Goal: Check status: Check status

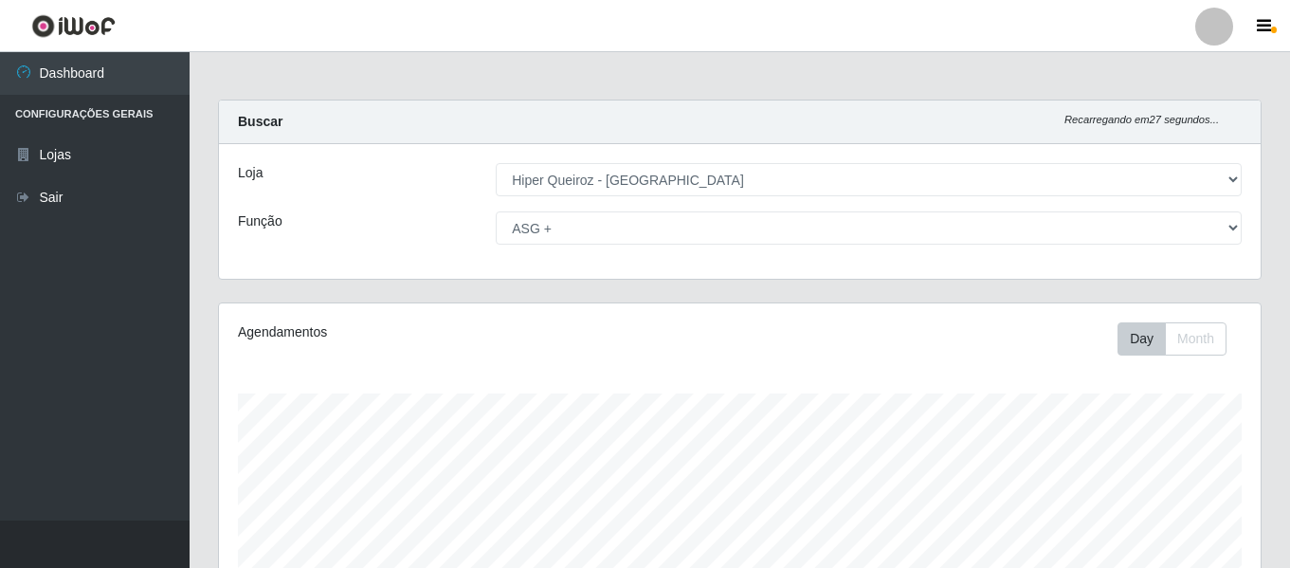
select select "497"
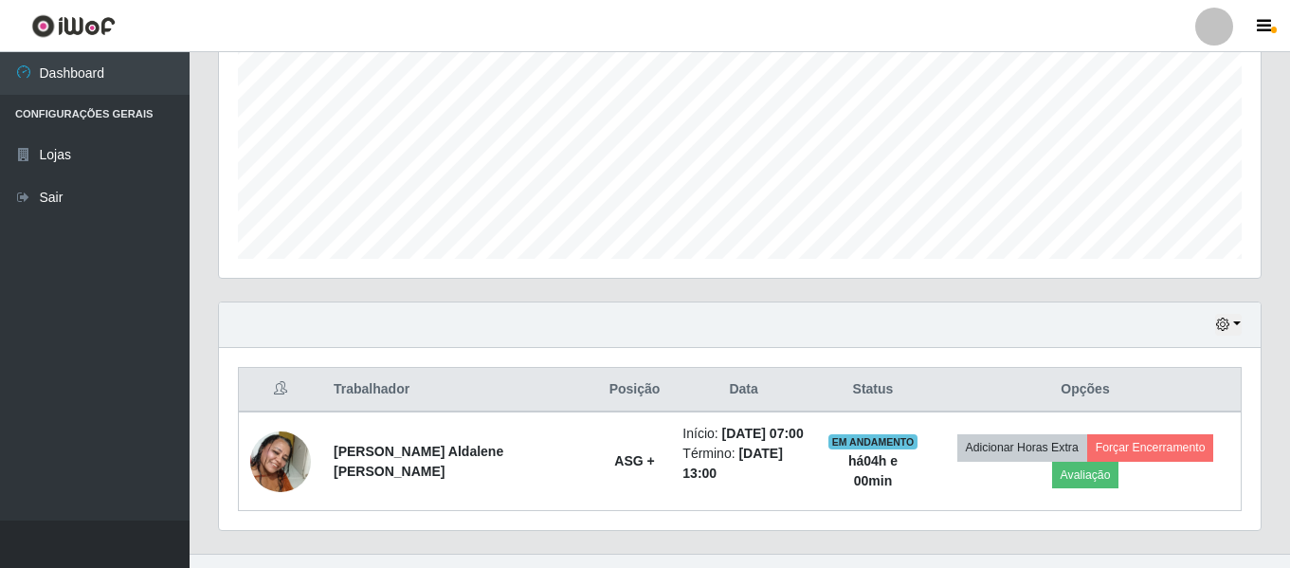
scroll to position [452, 0]
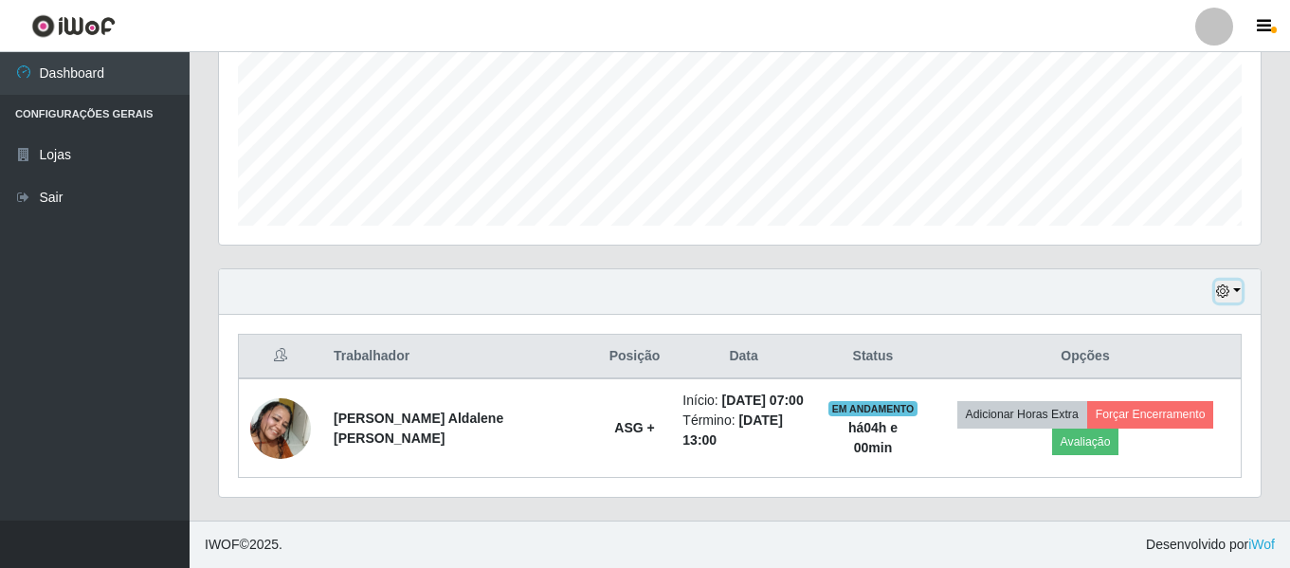
click at [1238, 288] on button "button" at bounding box center [1228, 292] width 27 height 22
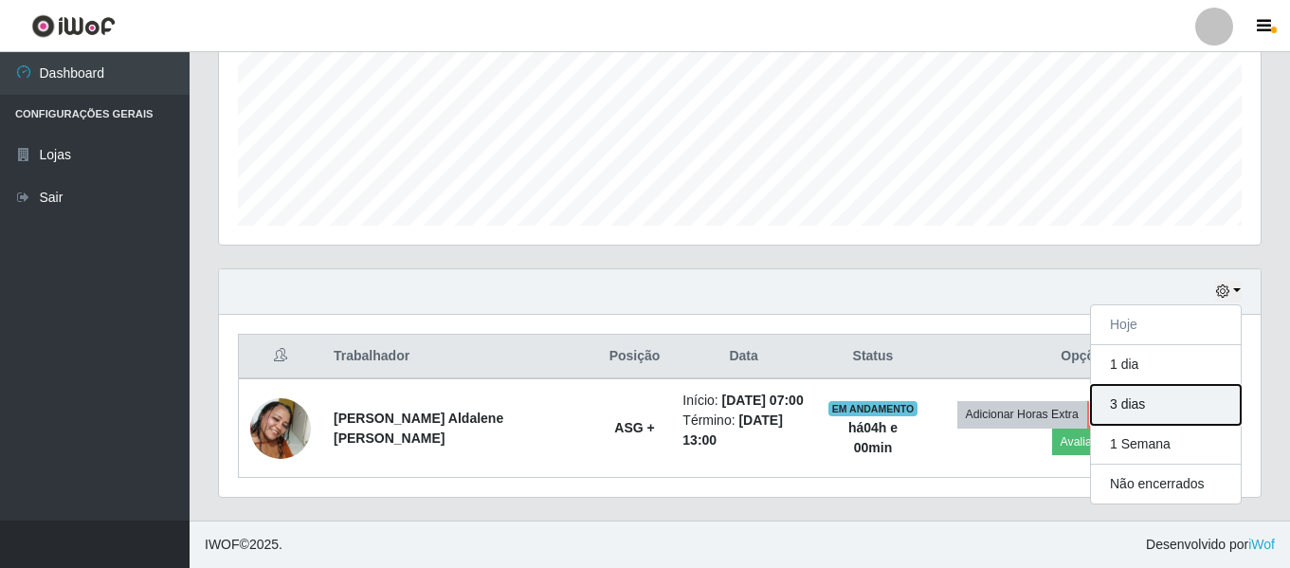
click at [1179, 400] on button "3 dias" at bounding box center [1166, 405] width 150 height 40
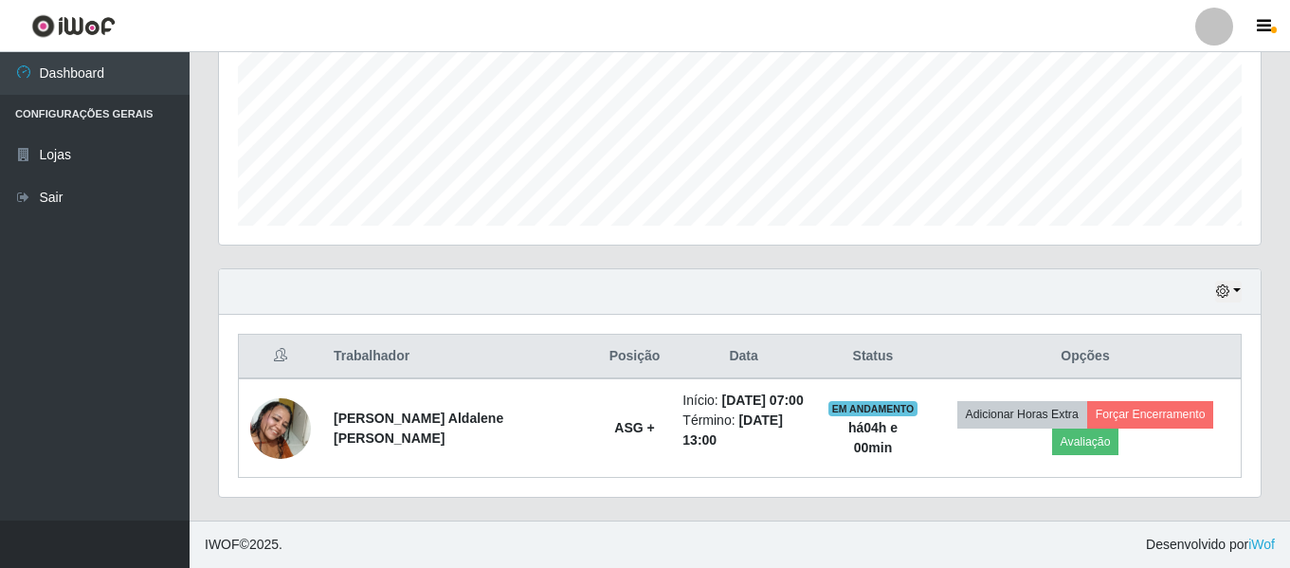
click at [1242, 290] on div "Hoje 1 dia 3 dias 1 Semana Não encerrados" at bounding box center [740, 292] width 1042 height 46
click at [1237, 288] on button "button" at bounding box center [1228, 292] width 27 height 22
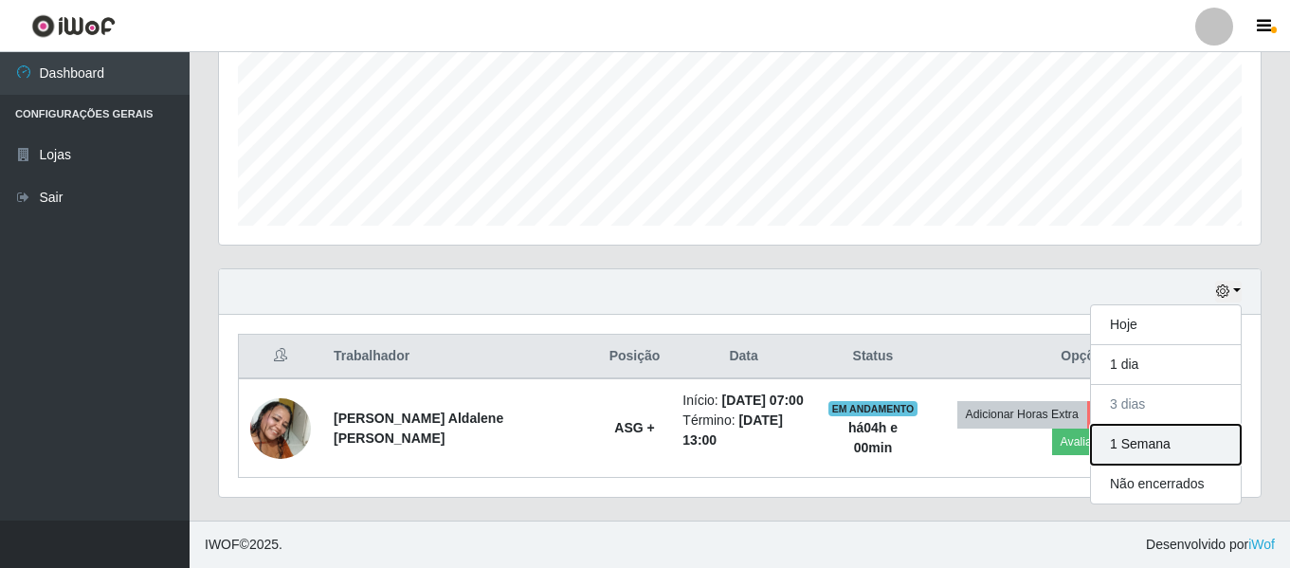
click at [1158, 448] on button "1 Semana" at bounding box center [1166, 445] width 150 height 40
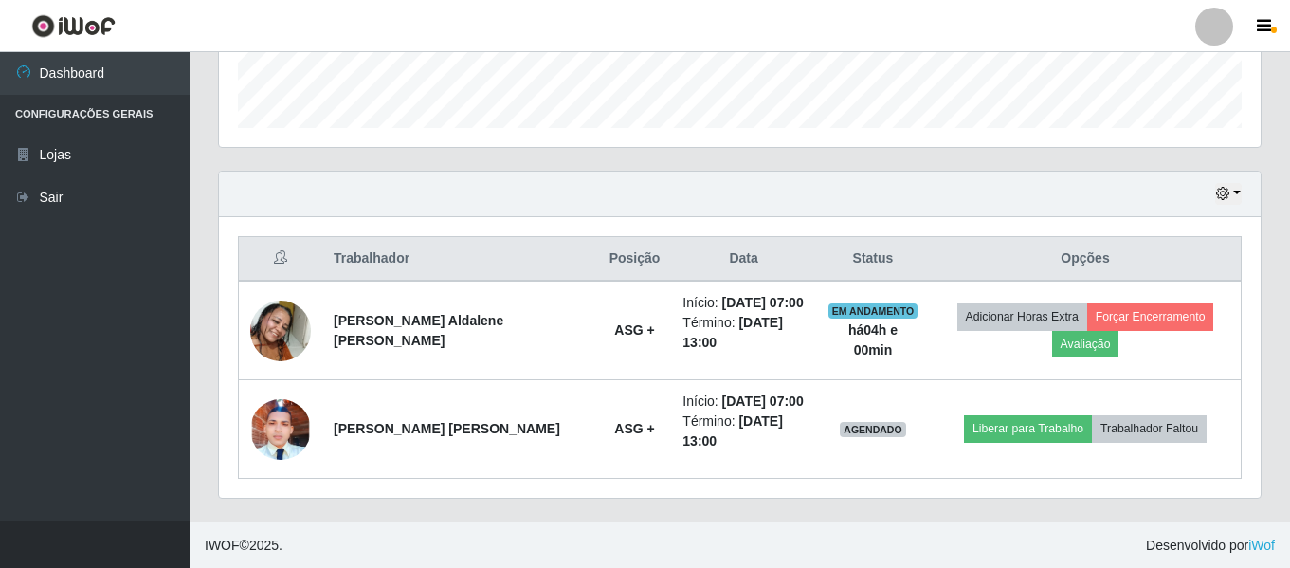
scroll to position [551, 0]
click at [1238, 189] on button "button" at bounding box center [1228, 193] width 27 height 22
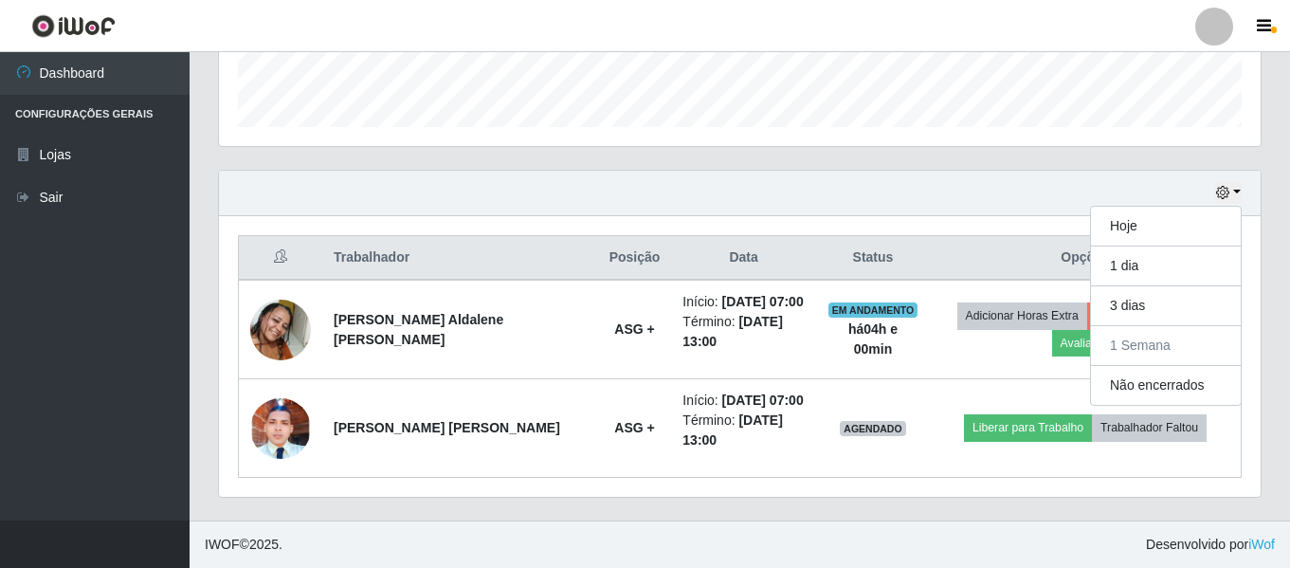
click at [1048, 191] on div "Hoje 1 dia 3 dias 1 Semana Não encerrados" at bounding box center [740, 194] width 1042 height 46
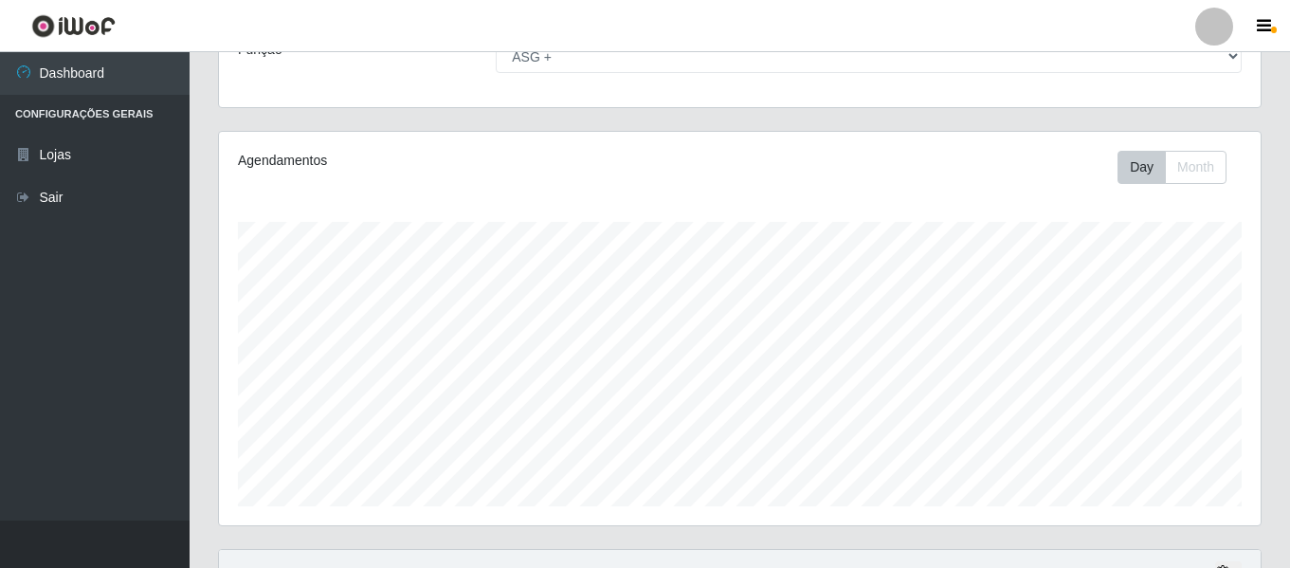
scroll to position [0, 0]
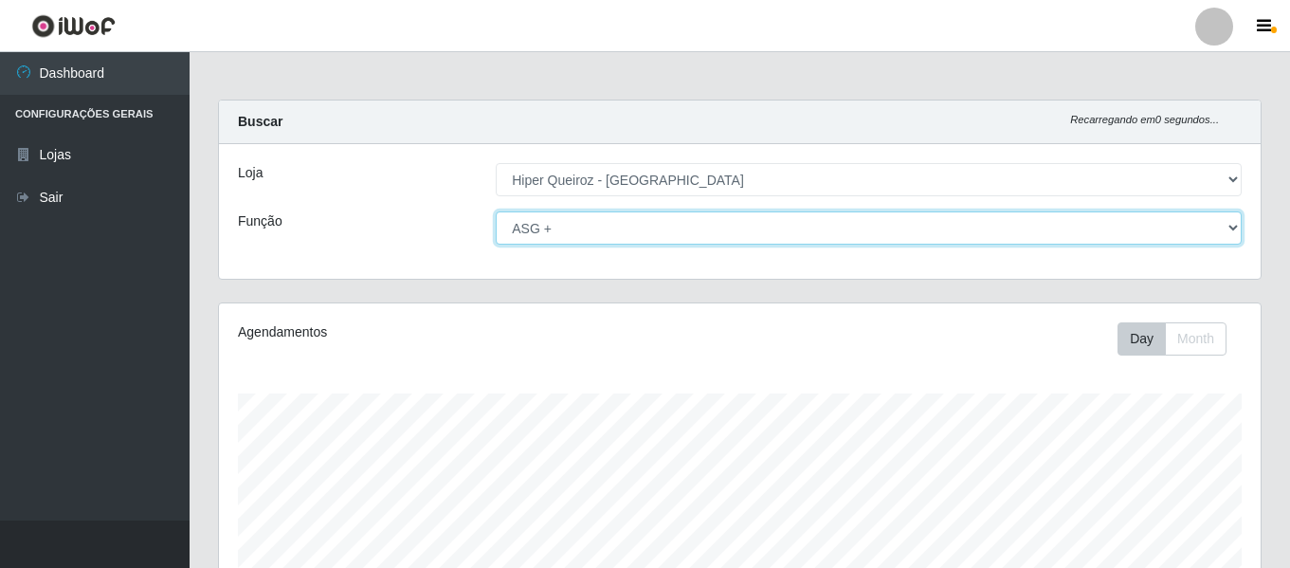
click at [738, 230] on select "[Selecione...] ASG ASG + ASG ++ Embalador Embalador + Embalador ++ Repositor Re…" at bounding box center [869, 227] width 746 height 33
click at [496, 211] on select "[Selecione...] ASG ASG + ASG ++ Embalador Embalador + Embalador ++ Repositor Re…" at bounding box center [869, 227] width 746 height 33
click at [647, 224] on select "[Selecione...] ASG ASG + ASG ++ Embalador Embalador + Embalador ++ Repositor Re…" at bounding box center [869, 227] width 746 height 33
click at [496, 211] on select "[Selecione...] ASG ASG + ASG ++ Embalador Embalador + Embalador ++ Repositor Re…" at bounding box center [869, 227] width 746 height 33
click at [583, 221] on select "[Selecione...] ASG ASG + ASG ++ Embalador Embalador + Embalador ++ Repositor Re…" at bounding box center [869, 227] width 746 height 33
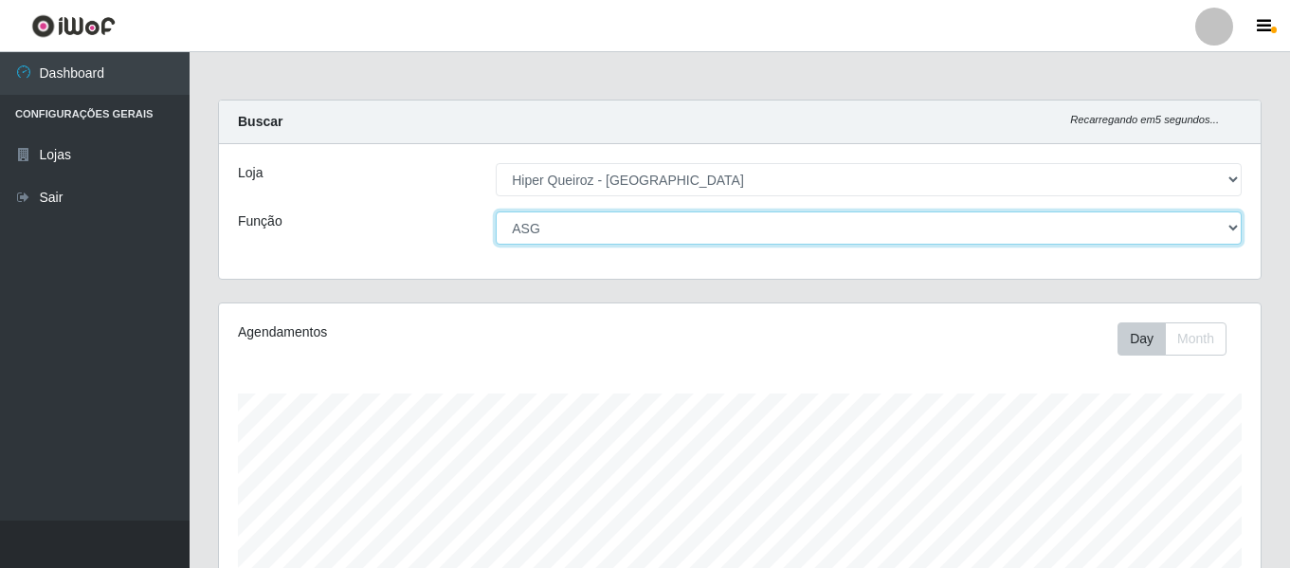
click at [496, 211] on select "[Selecione...] ASG ASG + ASG ++ Embalador Embalador + Embalador ++ Repositor Re…" at bounding box center [869, 227] width 746 height 33
click at [587, 223] on select "[Selecione...] ASG ASG + ASG ++ Embalador Embalador + Embalador ++ Repositor Re…" at bounding box center [869, 227] width 746 height 33
select select "79"
click at [496, 211] on select "[Selecione...] ASG ASG + ASG ++ Embalador Embalador + Embalador ++ Repositor Re…" at bounding box center [869, 227] width 746 height 33
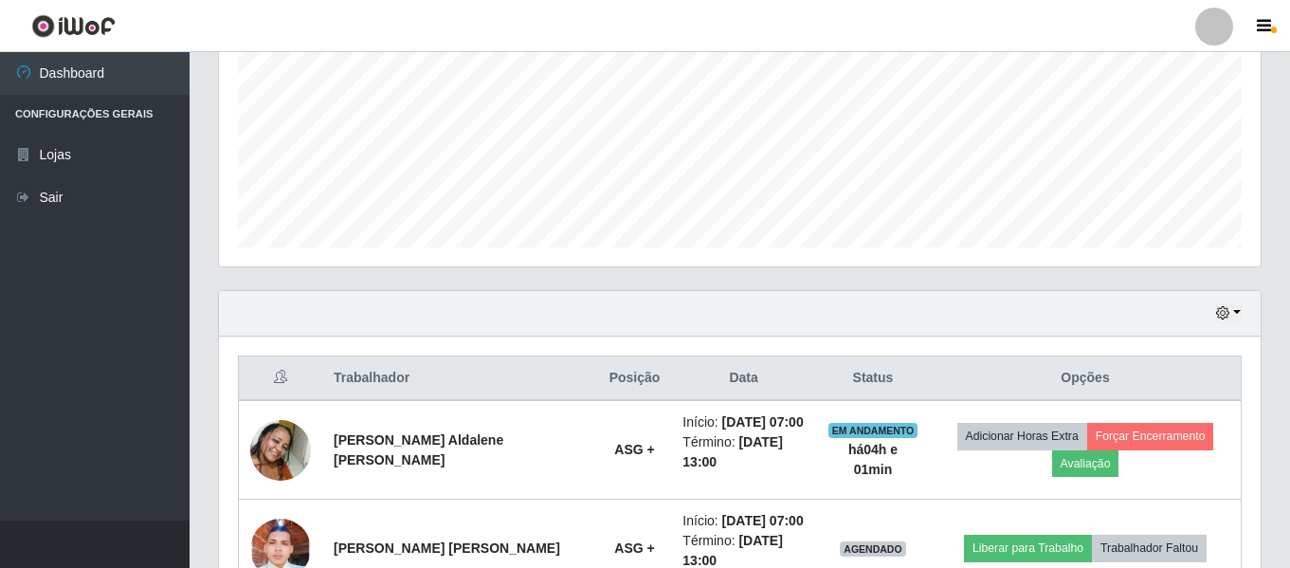
scroll to position [551, 0]
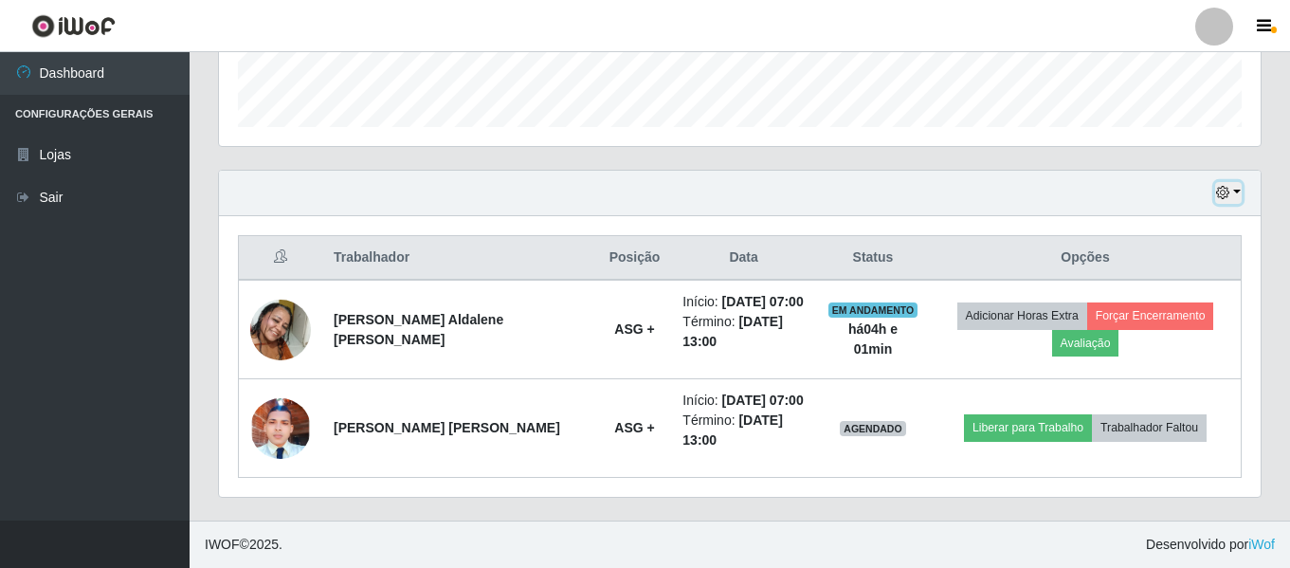
click at [1234, 188] on button "button" at bounding box center [1228, 193] width 27 height 22
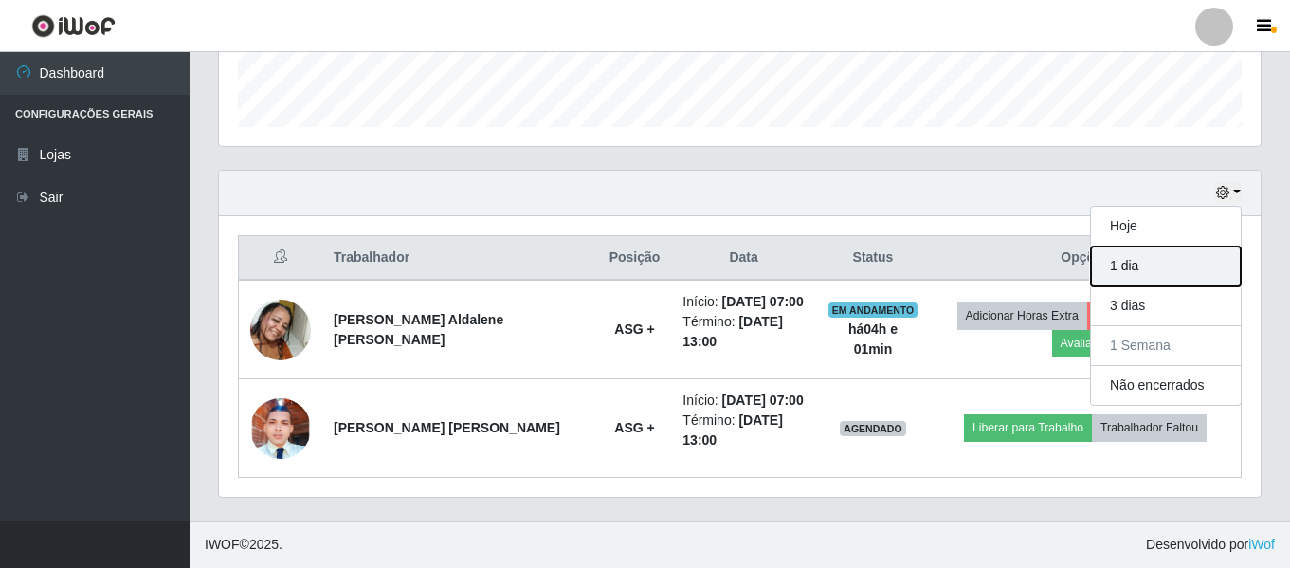
click at [1156, 264] on button "1 dia" at bounding box center [1166, 266] width 150 height 40
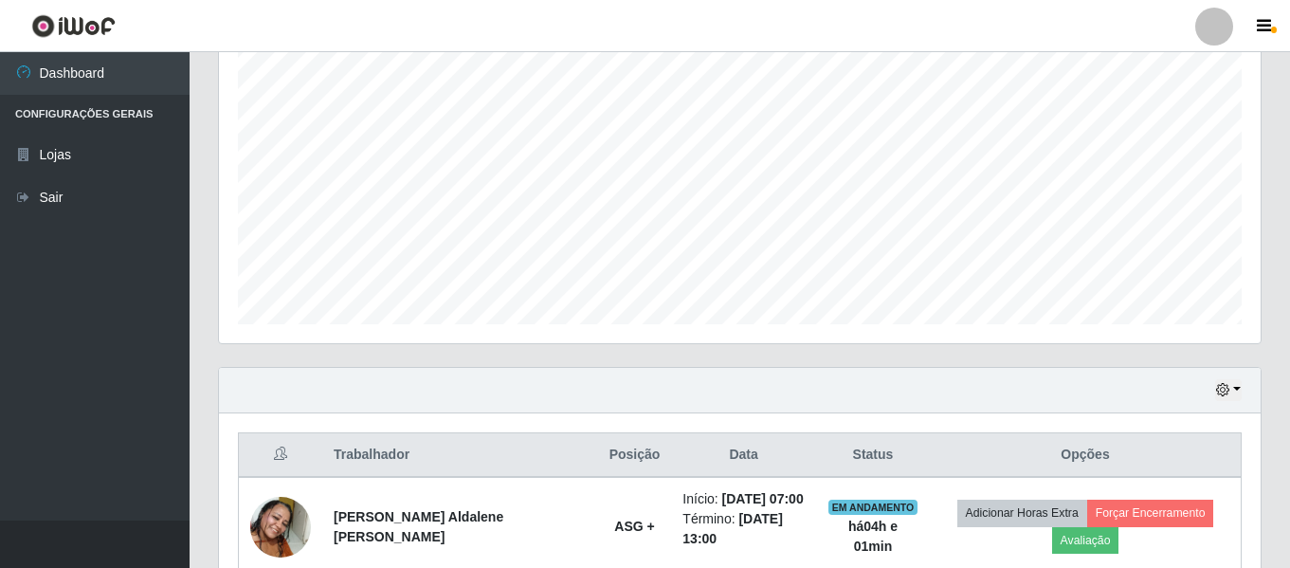
scroll to position [452, 0]
